Goal: Transaction & Acquisition: Purchase product/service

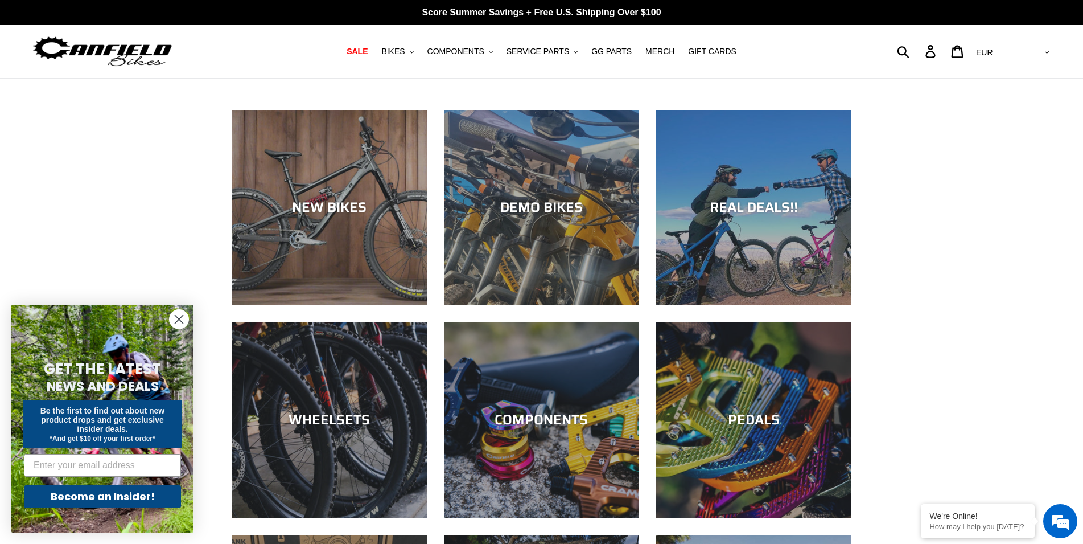
click at [180, 318] on icon "Close dialog" at bounding box center [179, 319] width 8 height 8
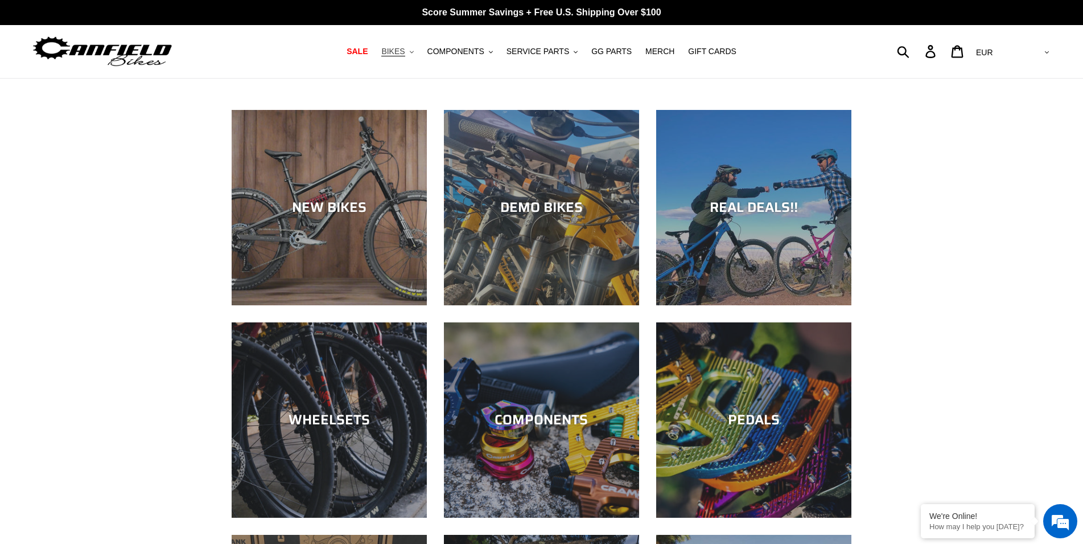
click at [419, 51] on button "BIKES .cls-1{fill:#231f20}" at bounding box center [397, 51] width 43 height 15
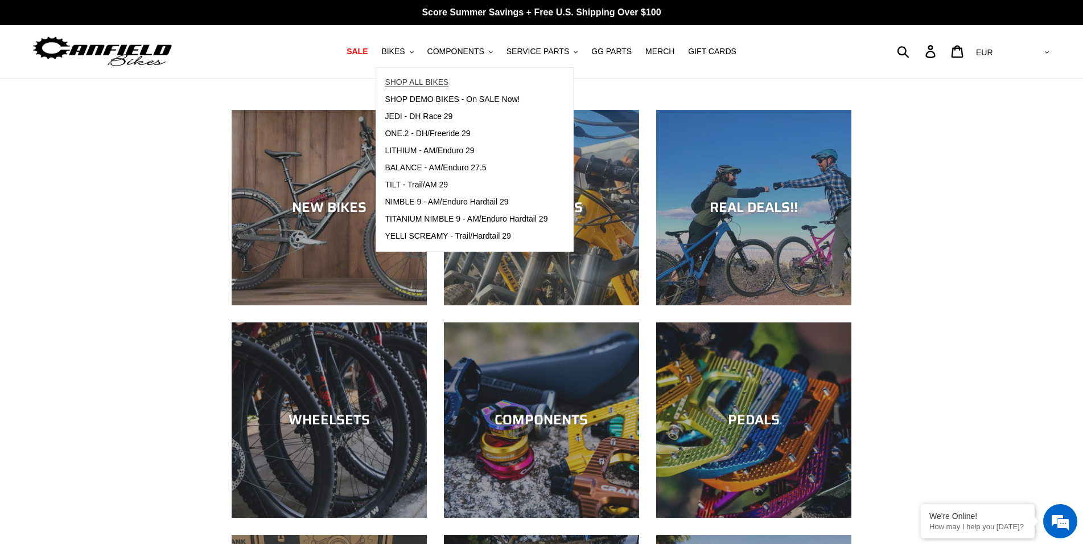
click at [421, 81] on span "SHOP ALL BIKES" at bounding box center [417, 82] width 64 height 10
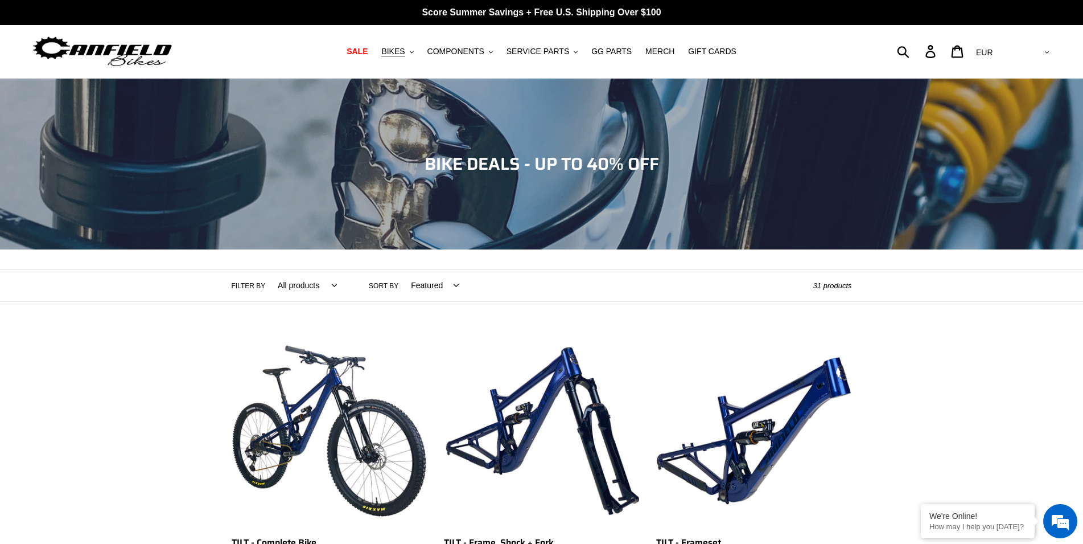
click at [417, 285] on select "Featured Best selling Alphabetically, A-Z Alphabetically, Z-A Price, low to hig…" at bounding box center [432, 285] width 63 height 31
click at [369, 283] on label "Sort by" at bounding box center [384, 286] width 30 height 10
click at [401, 283] on select "Featured Best selling Alphabetically, A-Z Alphabetically, Z-A Price, low to hig…" at bounding box center [432, 285] width 63 height 31
click at [369, 283] on label "Sort by" at bounding box center [384, 286] width 30 height 10
click at [401, 283] on select "Featured Best selling Alphabetically, A-Z Alphabetically, Z-A Price, low to hig…" at bounding box center [432, 285] width 63 height 31
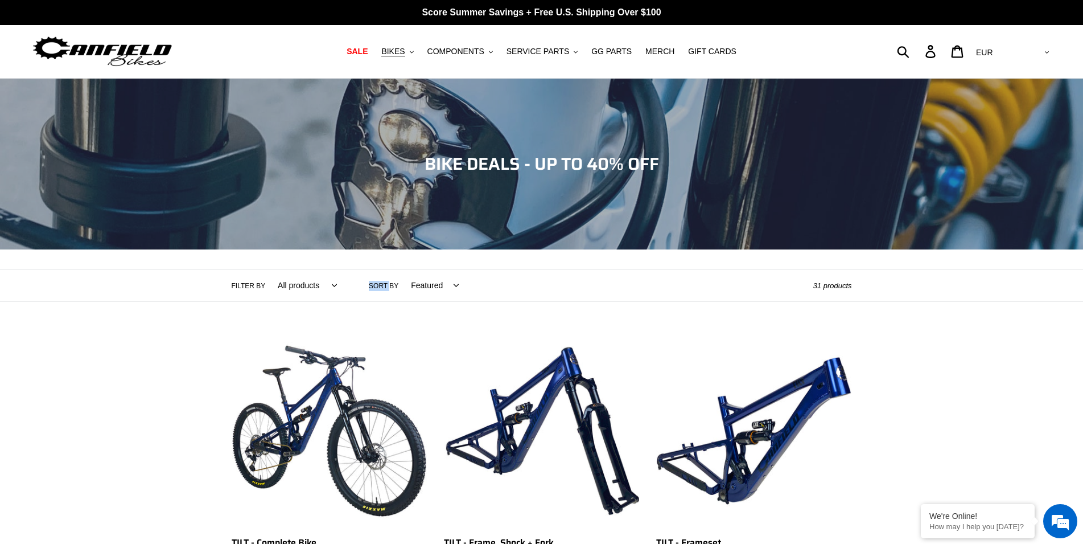
click at [307, 279] on select "All products 275 29er balance BFCM23 BFCM24 CBF DEMO BIKE [GEOGRAPHIC_DATA] [GE…" at bounding box center [304, 285] width 74 height 31
click at [306, 281] on select "All products 275 29er balance BFCM23 BFCM24 CBF DEMO BIKE [GEOGRAPHIC_DATA] [GE…" at bounding box center [304, 285] width 74 height 31
select select "/collections/bikes/hardtail"
click at [267, 270] on select "All products 275 29er balance BFCM23 BFCM24 CBF DEMO BIKE [GEOGRAPHIC_DATA] [GE…" at bounding box center [304, 285] width 74 height 31
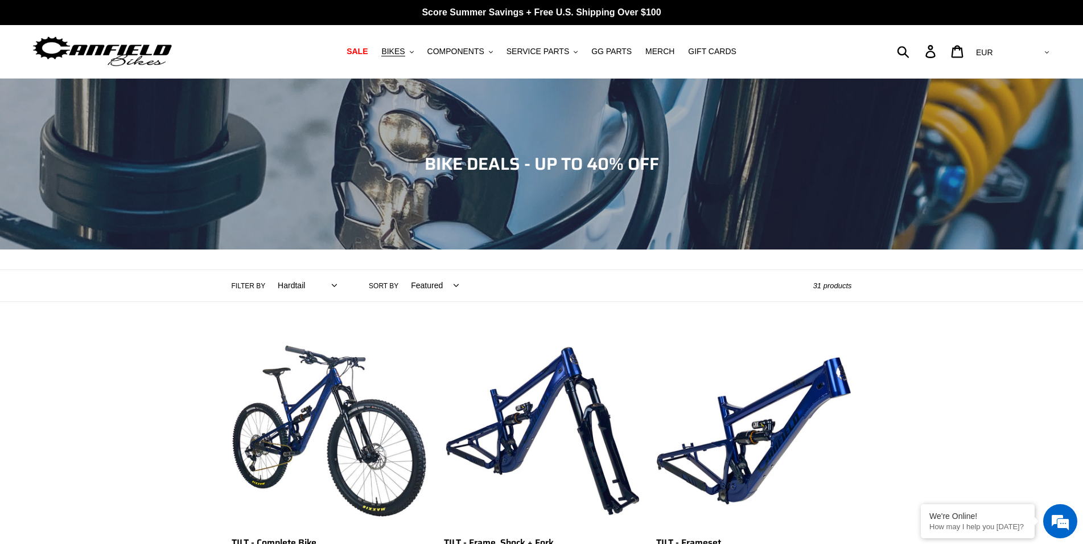
click at [282, 249] on div "Collection: BIKE DEALS - UP TO 40% OFF" at bounding box center [541, 249] width 1083 height 0
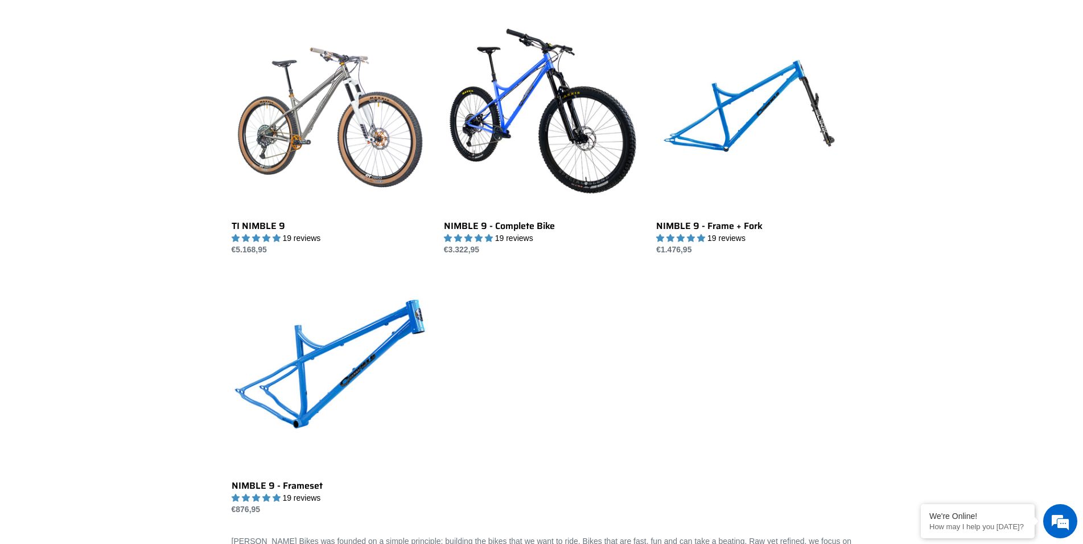
scroll to position [234, 0]
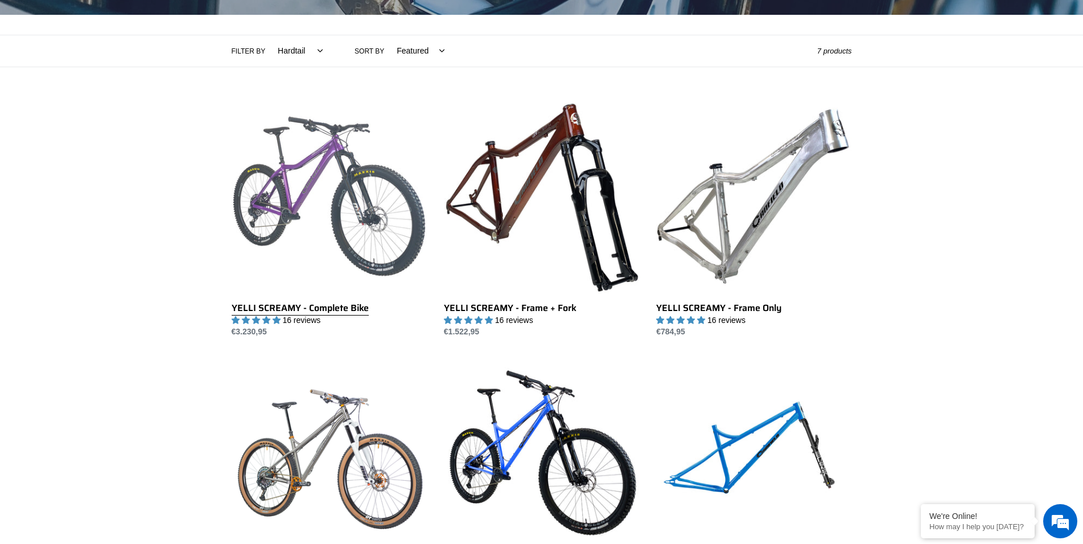
click at [356, 202] on link "YELLI SCREAMY - Complete Bike" at bounding box center [329, 218] width 195 height 240
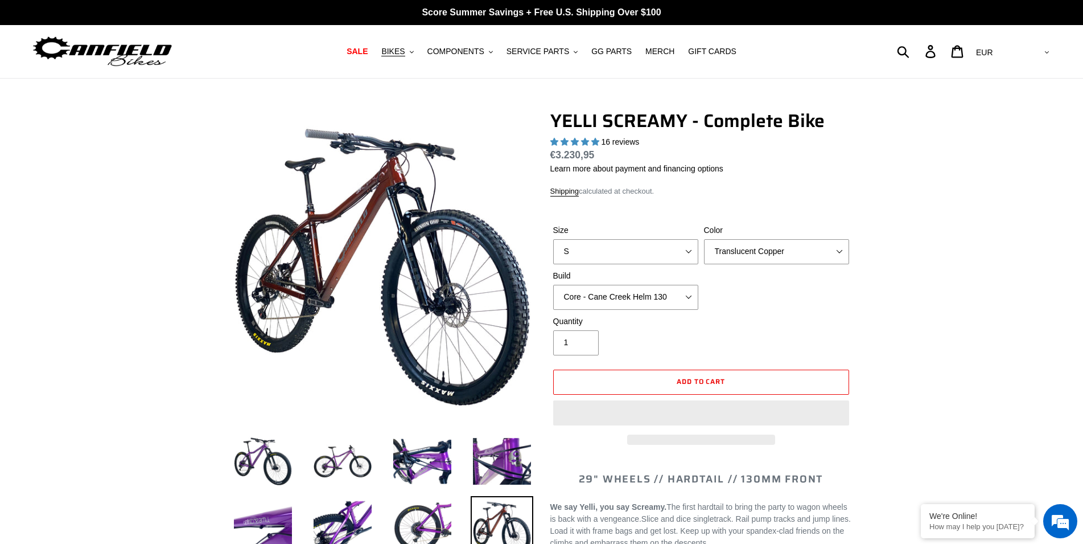
select select "highest-rating"
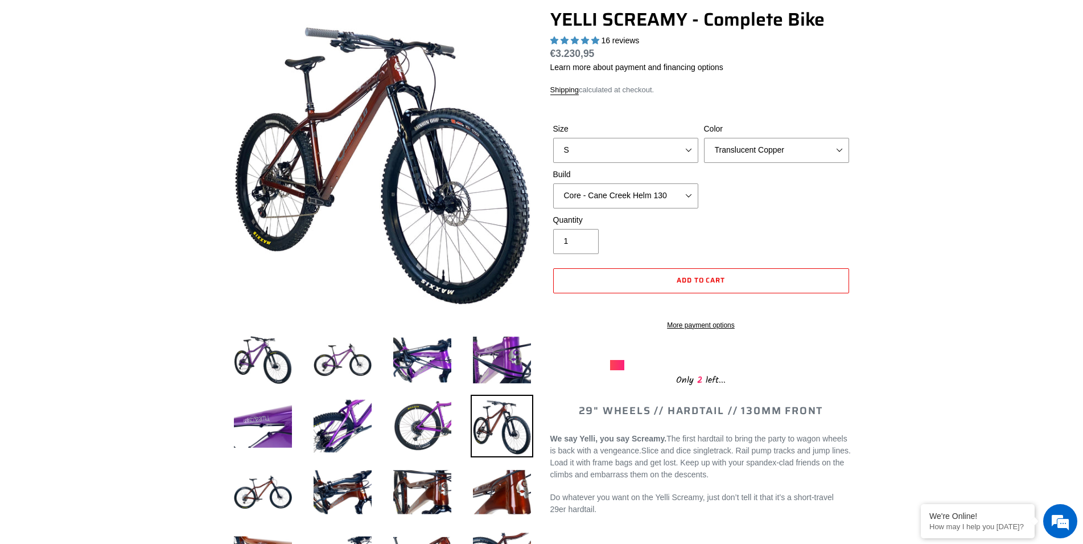
scroll to position [57, 0]
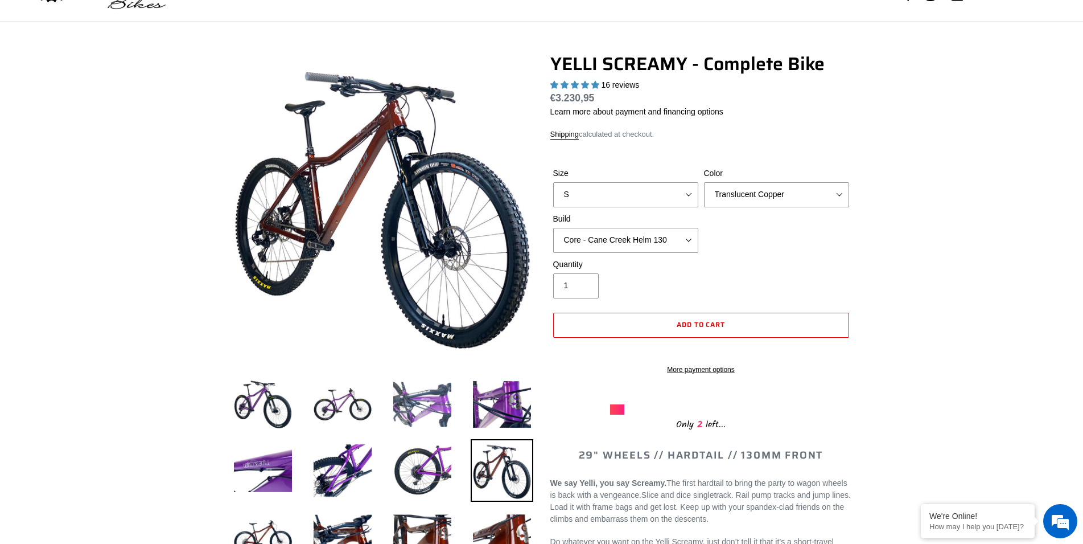
click at [431, 409] on img at bounding box center [422, 404] width 63 height 63
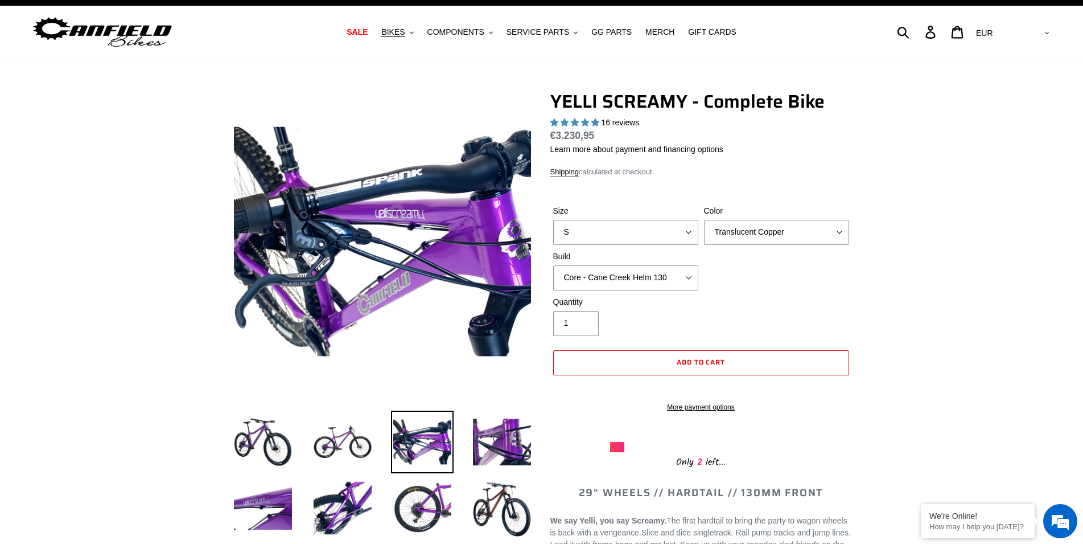
scroll to position [0, 0]
